Goal: Check status: Check status

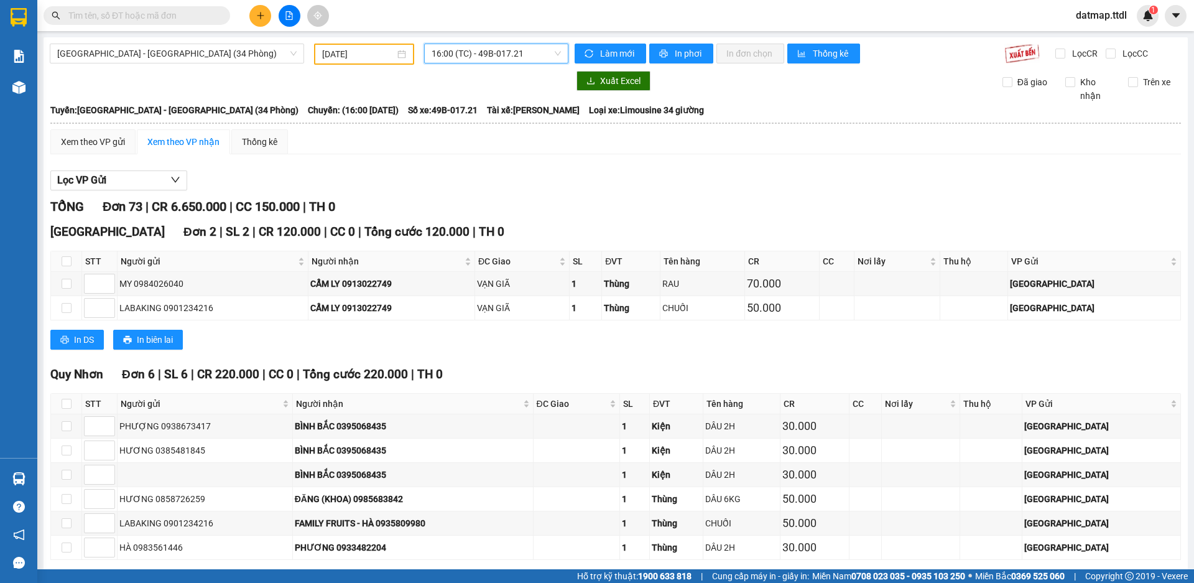
click at [360, 54] on input "[DATE]" at bounding box center [358, 54] width 73 height 14
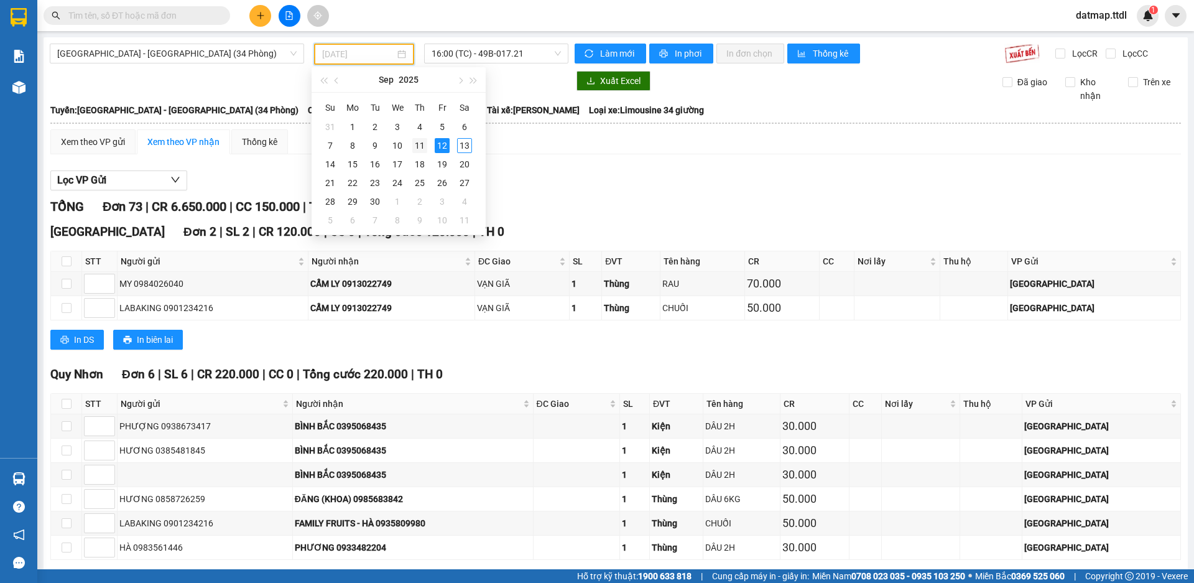
click at [420, 144] on div "11" at bounding box center [419, 145] width 15 height 15
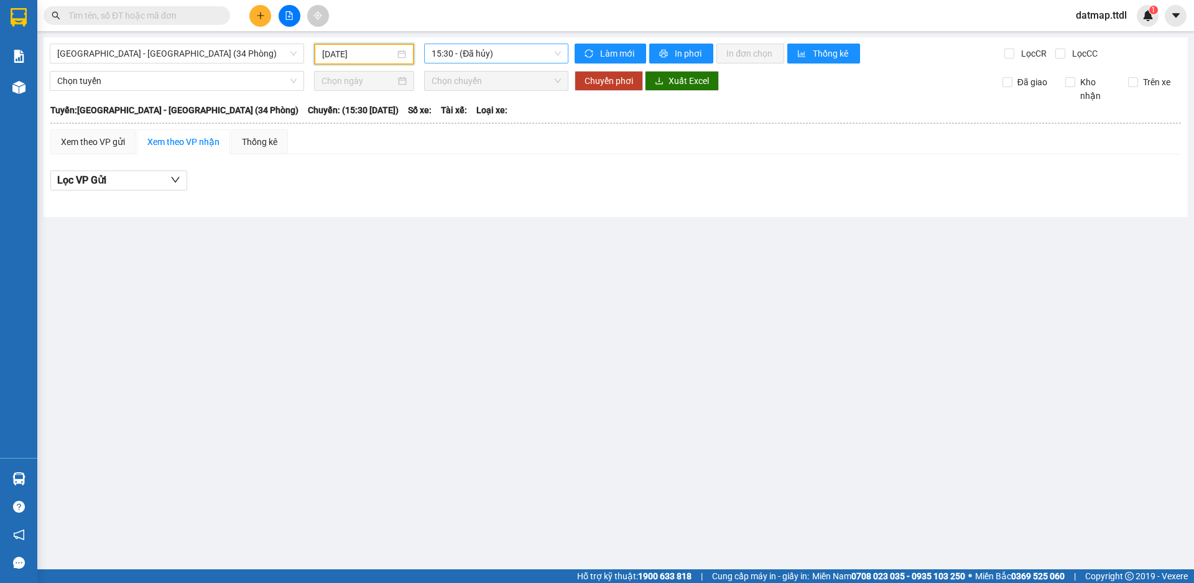
click at [471, 54] on span "15:30 - (Đã hủy)" at bounding box center [496, 53] width 129 height 19
click at [351, 55] on input "[DATE]" at bounding box center [358, 54] width 73 height 14
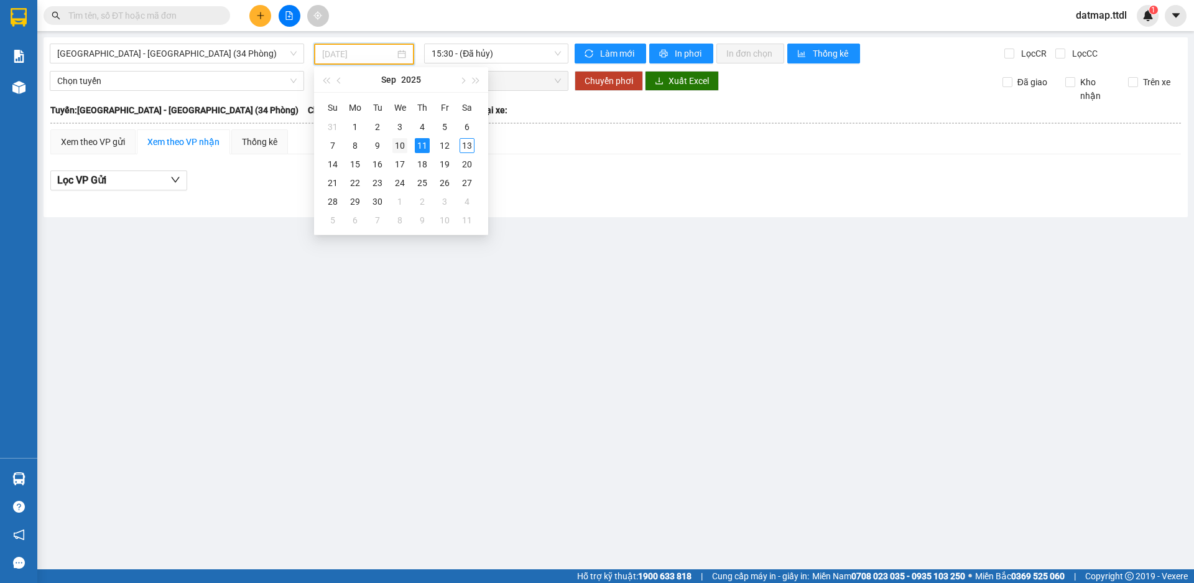
click at [399, 141] on div "10" at bounding box center [399, 145] width 15 height 15
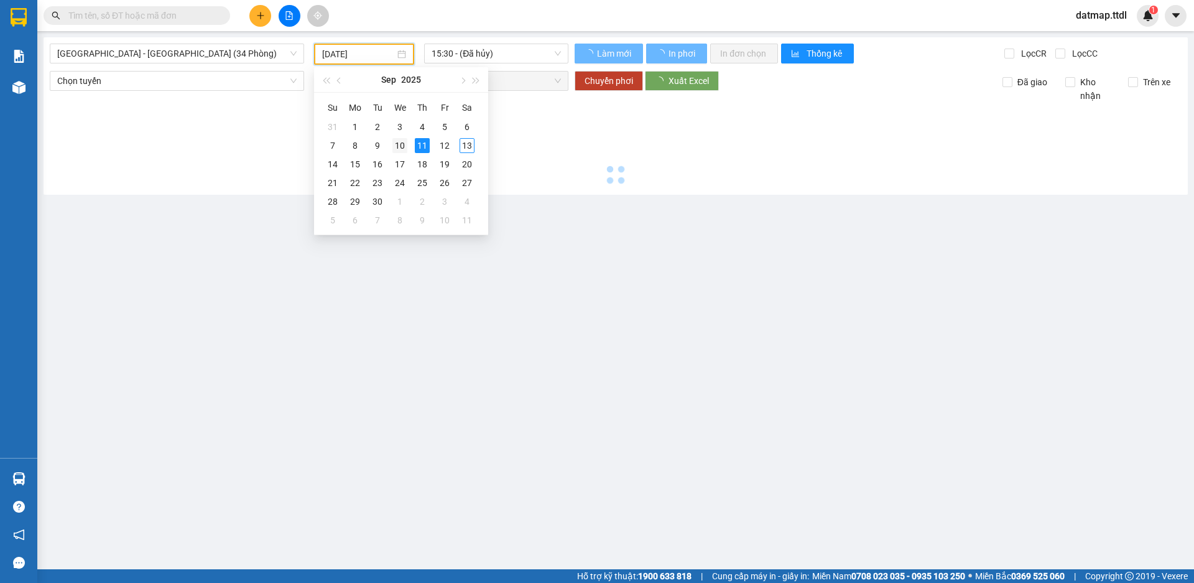
type input "[DATE]"
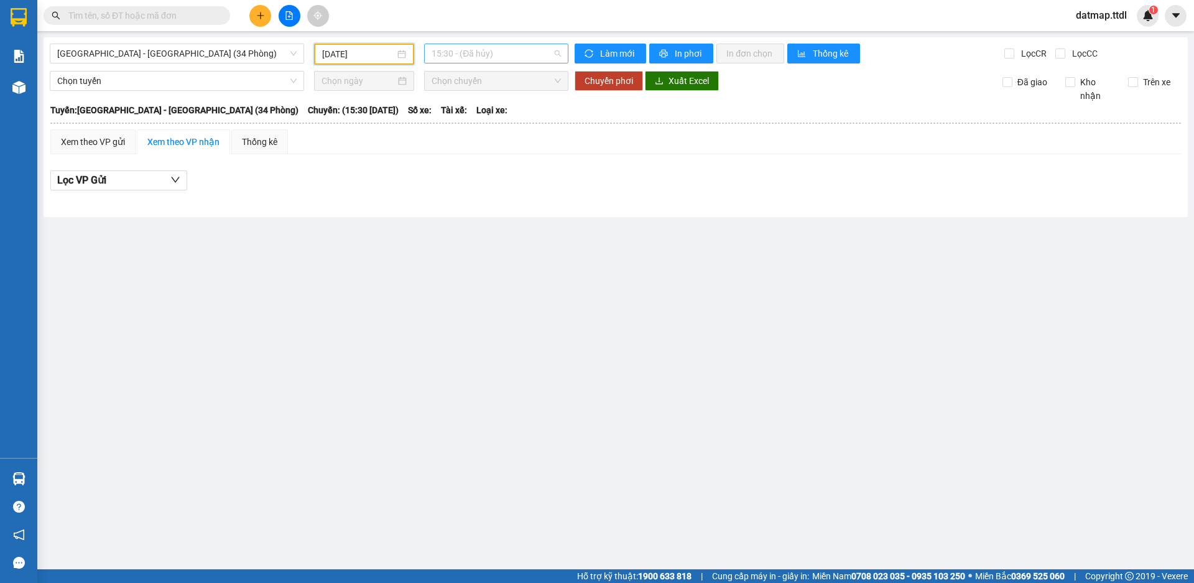
click at [489, 52] on span "15:30 - (Đã hủy)" at bounding box center [496, 53] width 129 height 19
click at [130, 49] on span "[GEOGRAPHIC_DATA] - [GEOGRAPHIC_DATA] (34 Phòng)" at bounding box center [176, 53] width 239 height 19
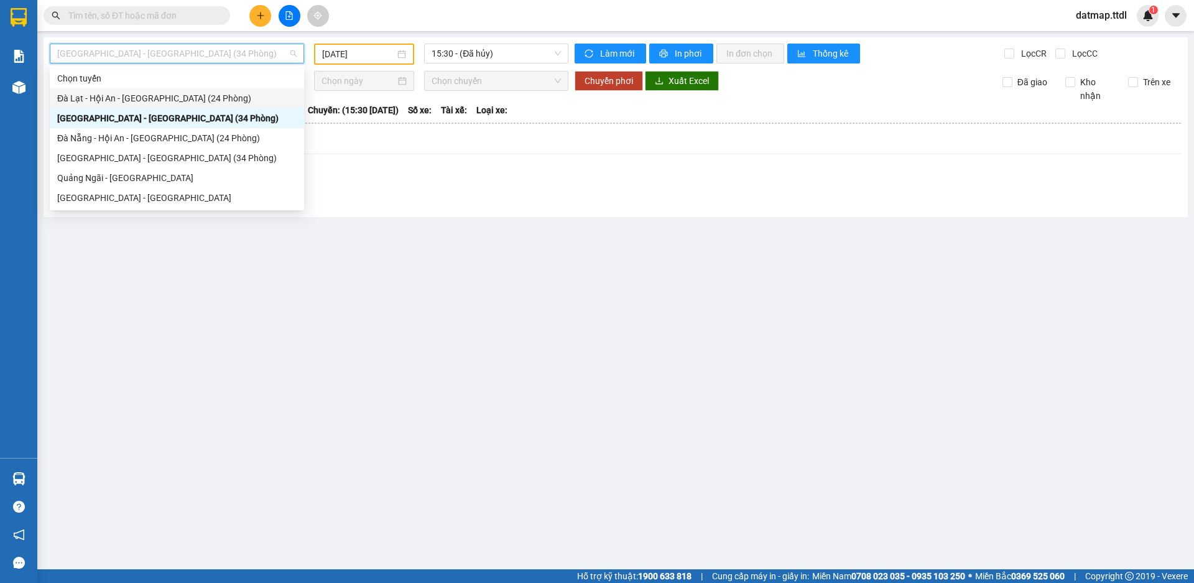
drag, startPoint x: 136, startPoint y: 100, endPoint x: 196, endPoint y: 100, distance: 60.3
click at [139, 100] on div "Đà Lạt - Hội An - [GEOGRAPHIC_DATA] (24 Phòng)" at bounding box center [176, 98] width 239 height 14
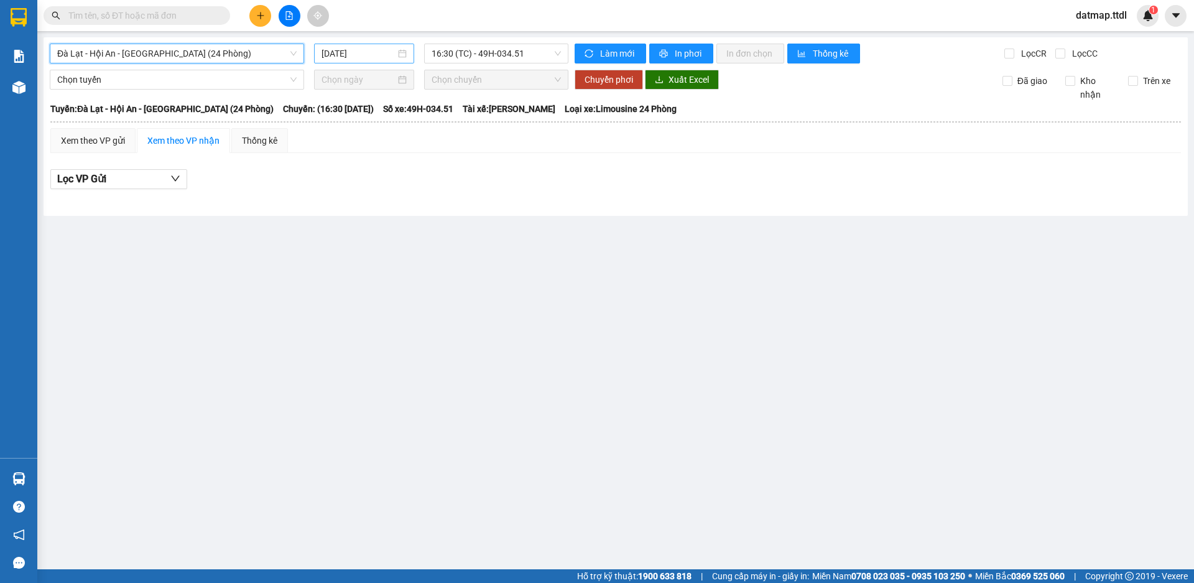
click at [359, 51] on input "[DATE]" at bounding box center [358, 54] width 74 height 14
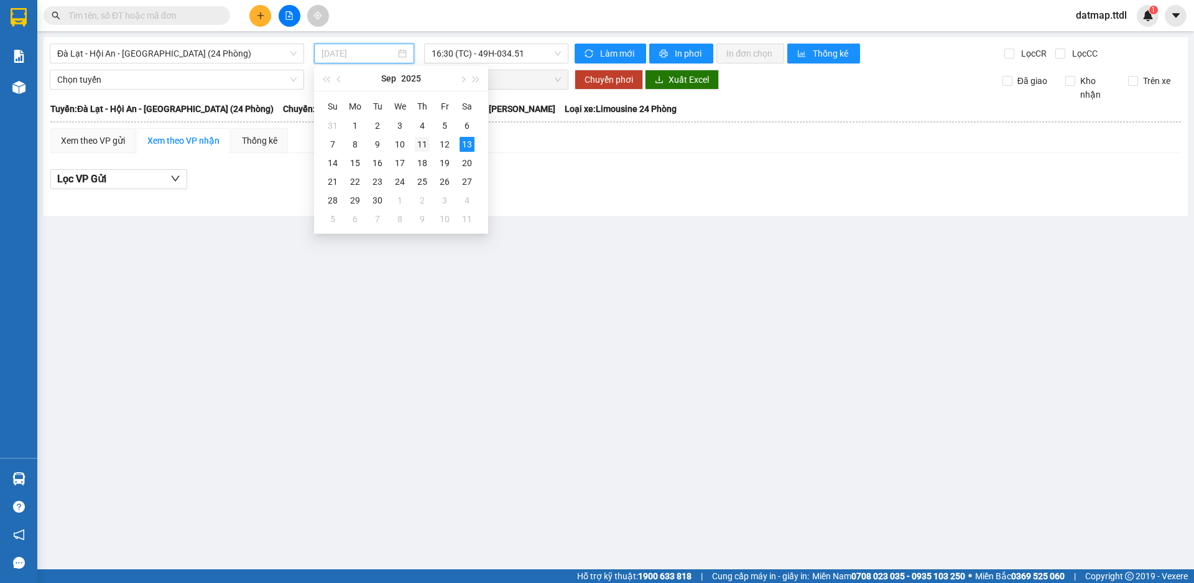
click at [423, 142] on div "11" at bounding box center [422, 144] width 15 height 15
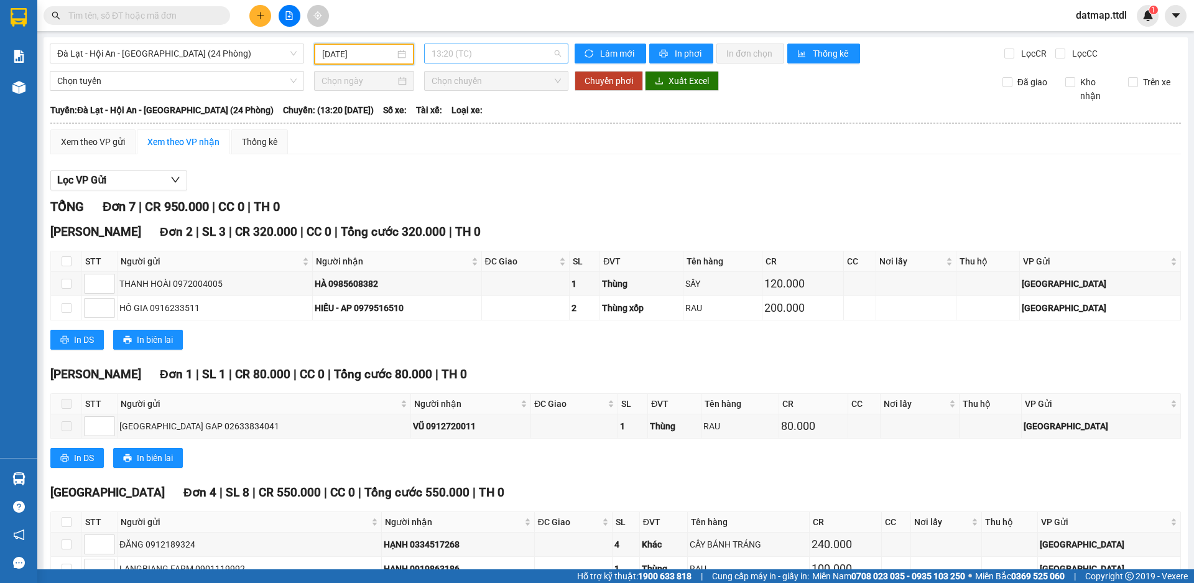
click at [478, 52] on span "13:20 (TC)" at bounding box center [496, 53] width 129 height 19
click at [499, 117] on div "16:30 (TC) - 49H-034.48" at bounding box center [476, 118] width 97 height 14
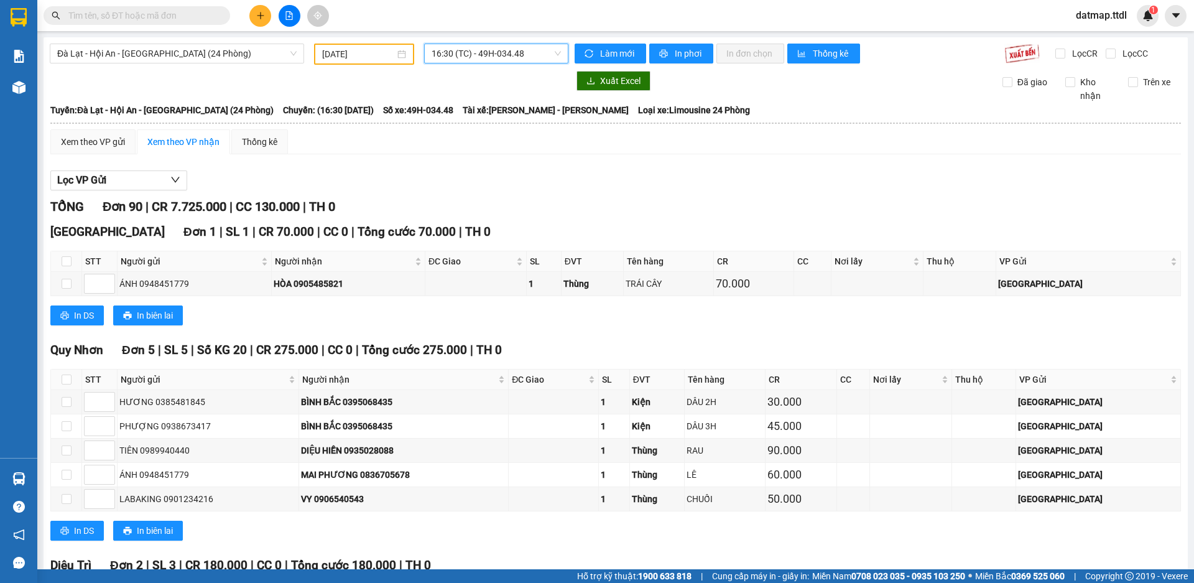
click at [332, 55] on input "[DATE]" at bounding box center [358, 54] width 73 height 14
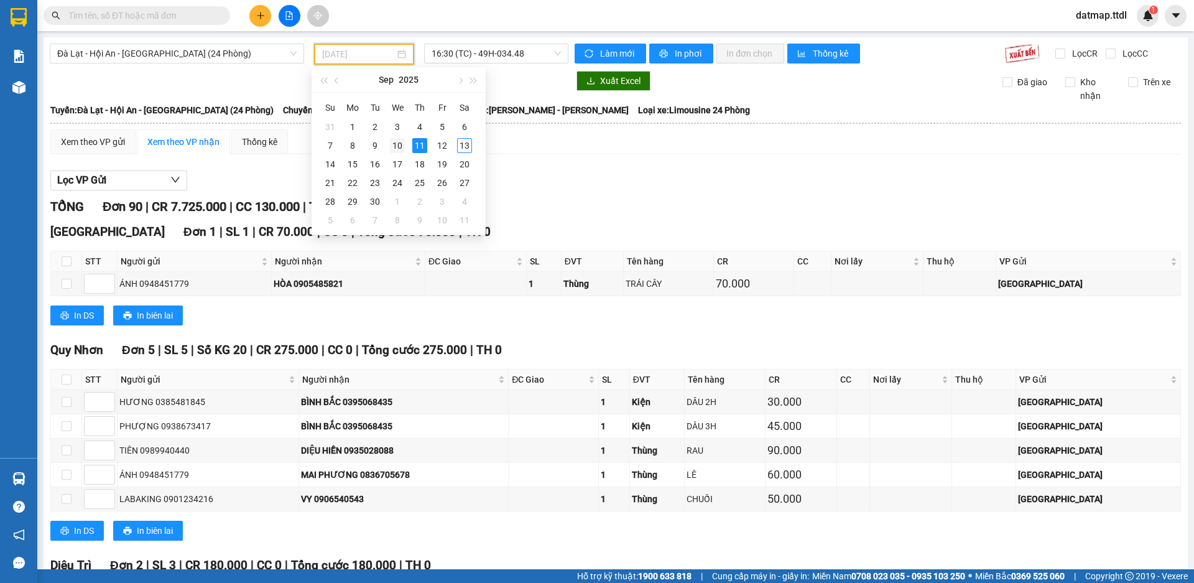
click at [399, 141] on div "10" at bounding box center [397, 145] width 15 height 15
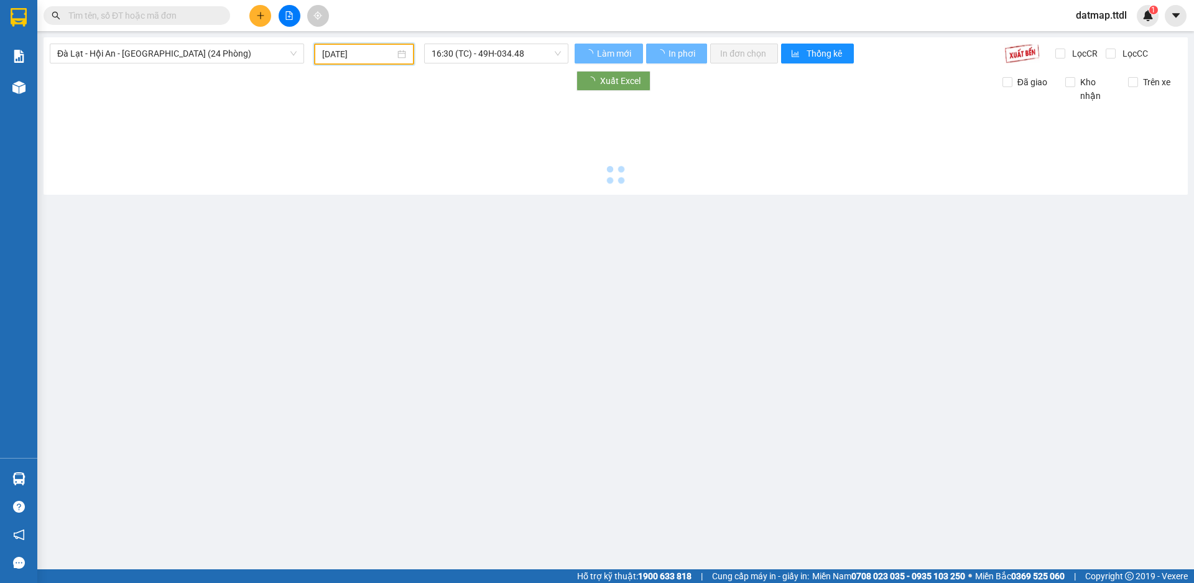
type input "[DATE]"
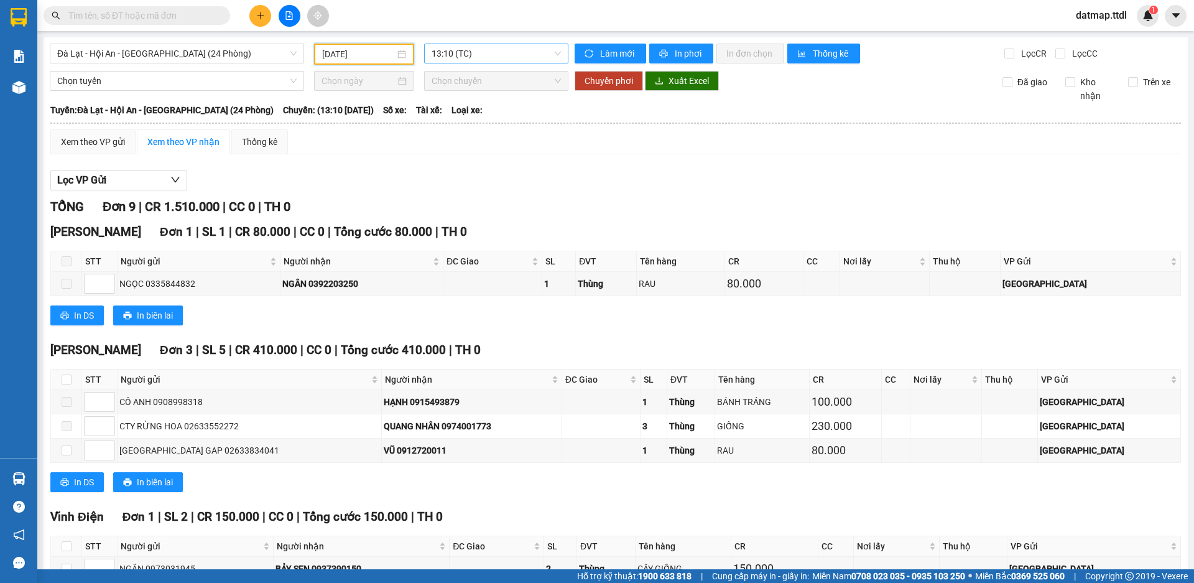
click at [480, 53] on span "13:10 (TC)" at bounding box center [496, 53] width 129 height 19
click at [452, 119] on div "16:43 (TC)" at bounding box center [476, 118] width 97 height 14
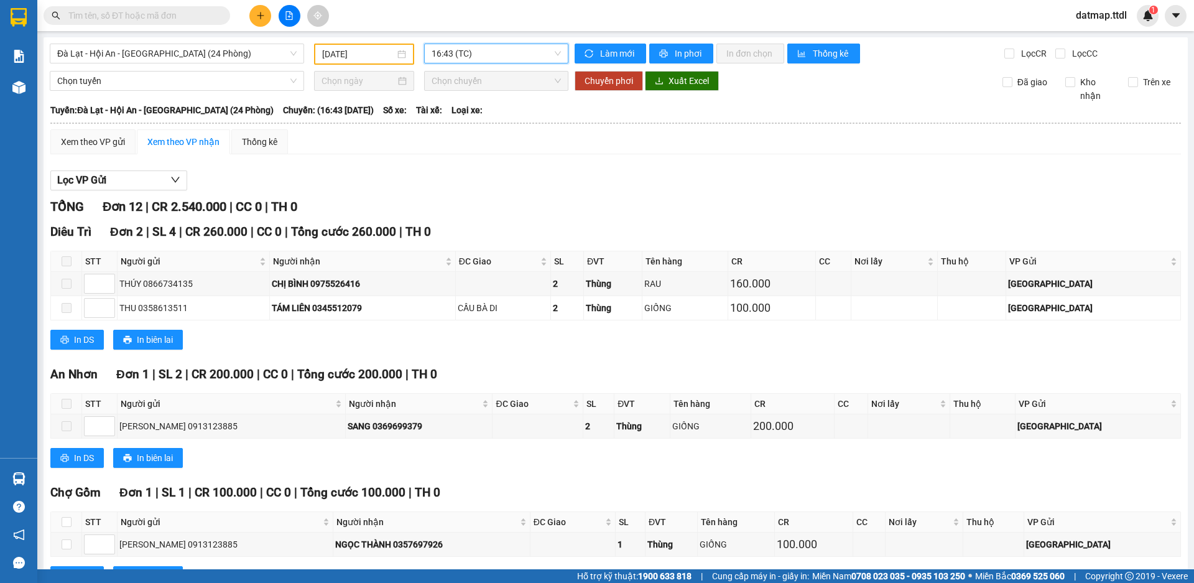
click at [471, 58] on span "16:43 (TC)" at bounding box center [496, 53] width 129 height 19
click at [462, 141] on div "17:00 - 49H-036.44" at bounding box center [476, 138] width 97 height 14
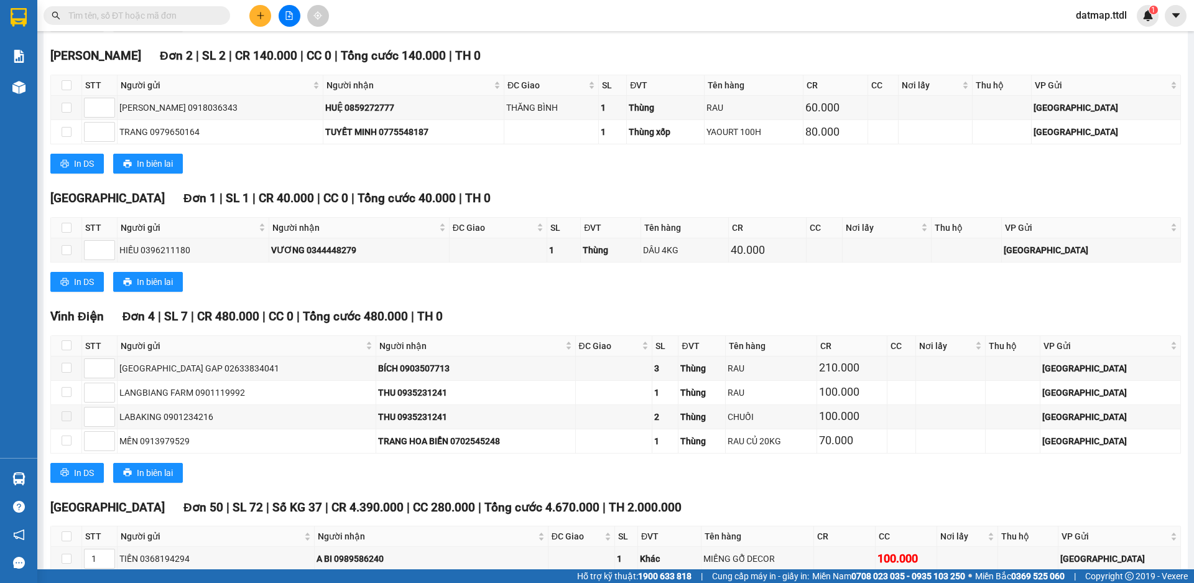
scroll to position [3109, 0]
